Goal: Task Accomplishment & Management: Manage account settings

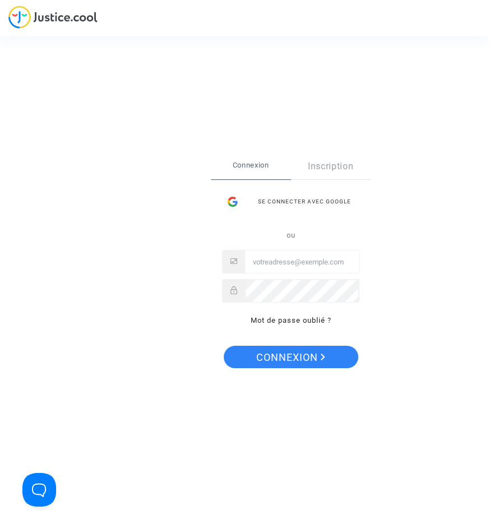
type input "flights@lawfirm.bg"
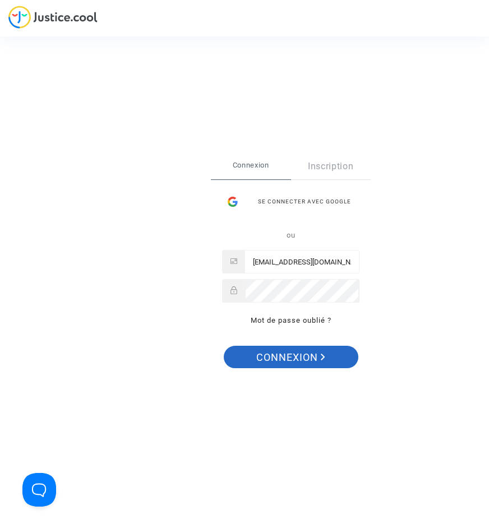
click at [287, 358] on span "Connexion" at bounding box center [290, 358] width 69 height 24
